Goal: Find specific page/section: Find specific page/section

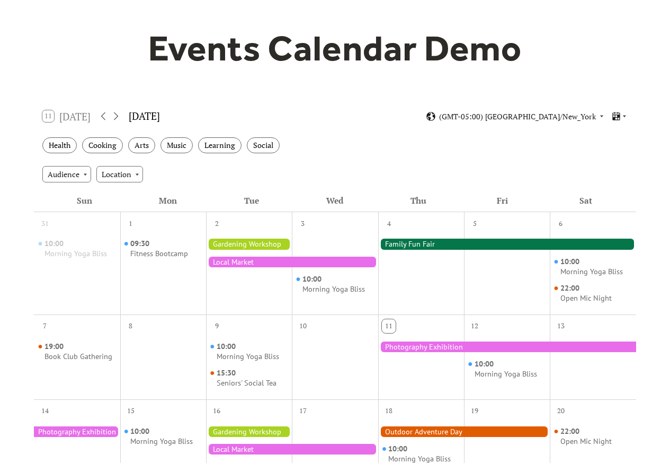
scroll to position [64, 0]
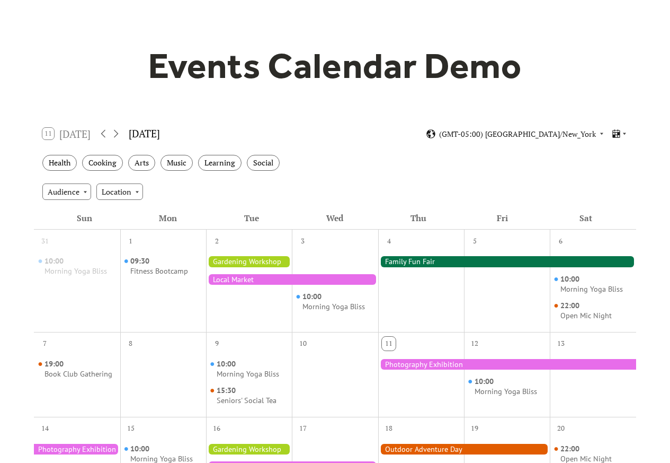
click at [245, 254] on div at bounding box center [249, 289] width 86 height 78
click at [242, 261] on div at bounding box center [249, 261] width 86 height 11
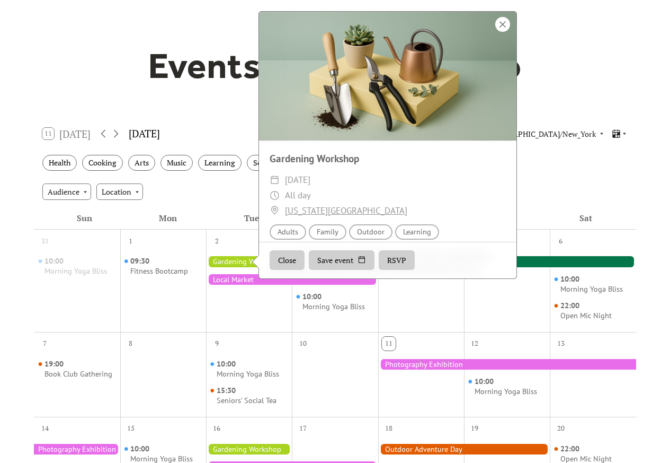
click at [496, 23] on div at bounding box center [502, 24] width 15 height 15
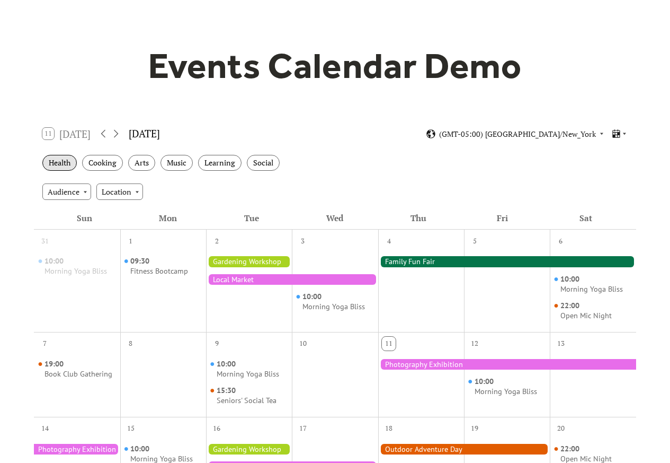
click at [56, 164] on div "Health" at bounding box center [59, 163] width 34 height 16
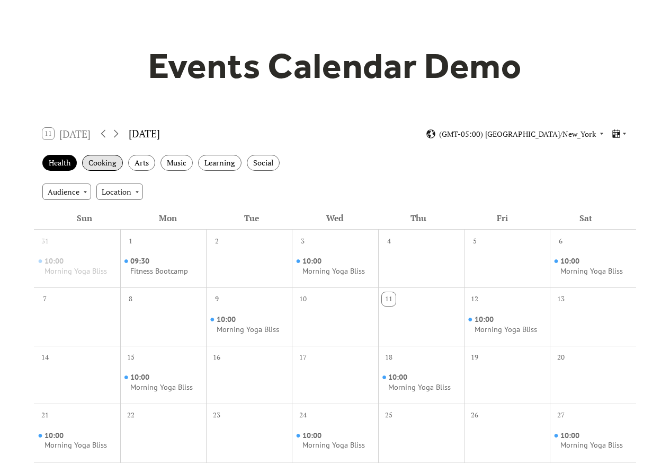
click at [99, 164] on div "Cooking" at bounding box center [102, 163] width 41 height 16
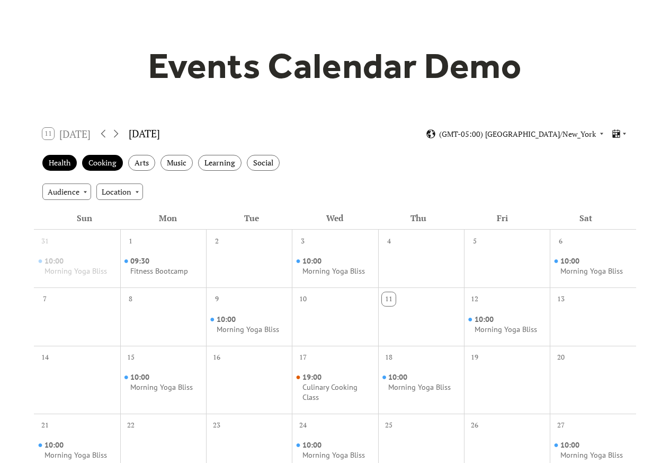
click at [628, 132] on div "11 [DATE] [DATE] (GMT-05:00) [GEOGRAPHIC_DATA]/New_York" at bounding box center [335, 134] width 603 height 28
click at [616, 132] on icon at bounding box center [617, 134] width 10 height 10
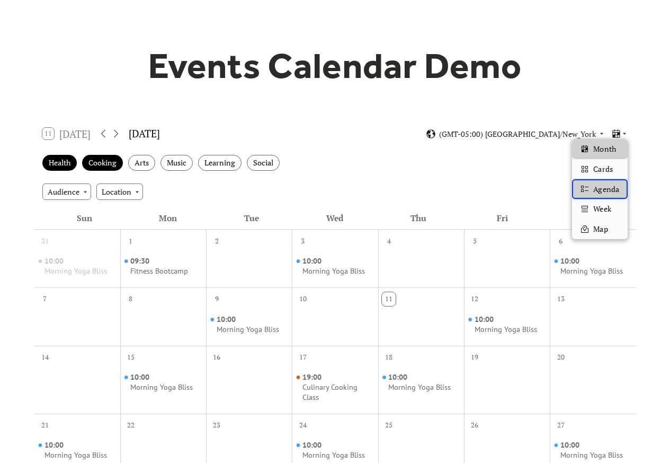
click at [603, 189] on span "Agenda" at bounding box center [606, 189] width 25 height 12
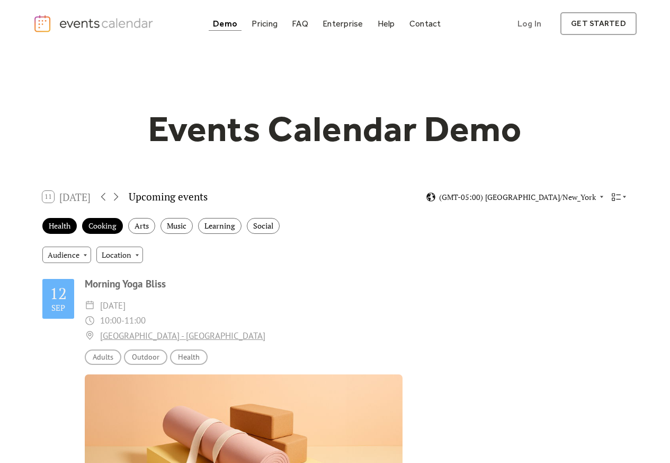
scroll to position [0, 0]
click at [615, 183] on div "11 [DATE] Upcoming events (GMT-05:00) [GEOGRAPHIC_DATA]/New_York" at bounding box center [335, 197] width 603 height 28
click at [615, 198] on icon at bounding box center [617, 197] width 10 height 10
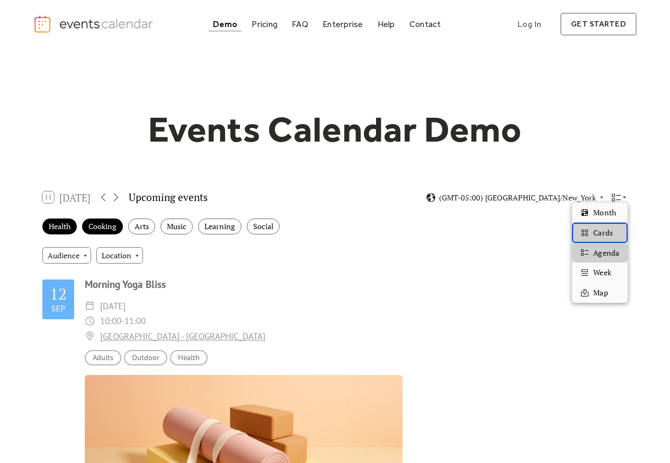
click at [603, 231] on span "Cards" at bounding box center [603, 233] width 19 height 12
